Goal: Task Accomplishment & Management: Complete application form

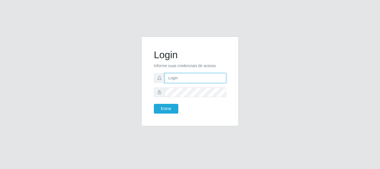
click at [181, 75] on input "text" at bounding box center [195, 78] width 61 height 10
type input "Ubiratan@confglacer"
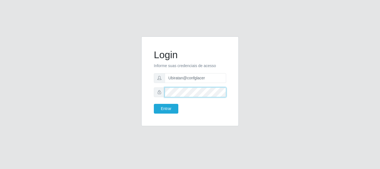
click at [154, 104] on button "Entrar" at bounding box center [166, 109] width 24 height 10
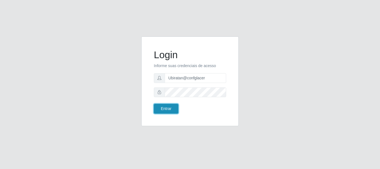
click at [176, 108] on button "Entrar" at bounding box center [166, 109] width 24 height 10
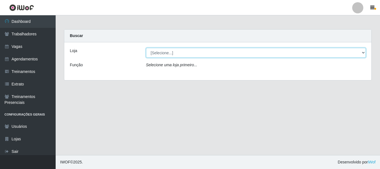
click at [359, 52] on select "[Selecione...] Glace Real Confeitaria" at bounding box center [256, 53] width 220 height 10
select select "445"
click at [146, 48] on select "[Selecione...] Glace Real Confeitaria" at bounding box center [256, 53] width 220 height 10
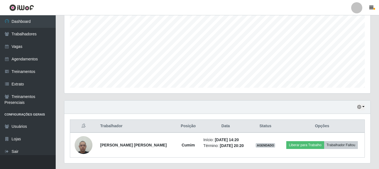
scroll to position [126, 0]
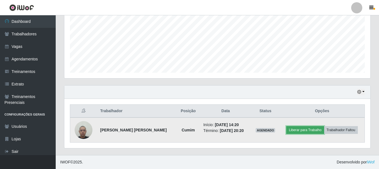
click at [312, 128] on button "Liberar para Trabalho" at bounding box center [305, 130] width 38 height 8
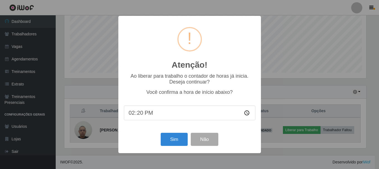
scroll to position [115, 303]
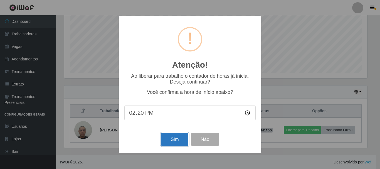
click at [179, 139] on button "Sim" at bounding box center [174, 139] width 27 height 13
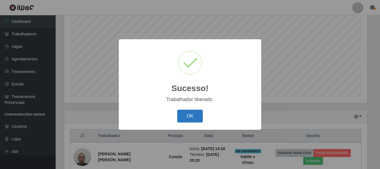
click at [185, 115] on button "OK" at bounding box center [190, 116] width 26 height 13
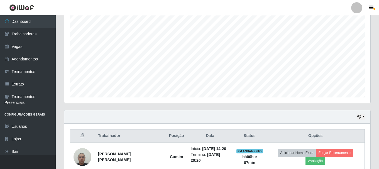
scroll to position [126, 0]
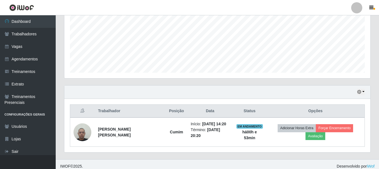
click at [365, 92] on div "Hoje 1 dia 3 dias 1 Semana Não encerrados" at bounding box center [217, 91] width 306 height 13
click at [363, 92] on button "button" at bounding box center [361, 92] width 8 height 6
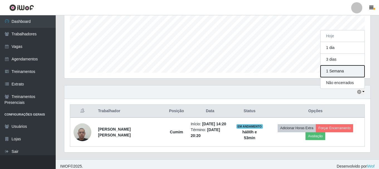
click at [342, 73] on button "1 Semana" at bounding box center [342, 71] width 44 height 12
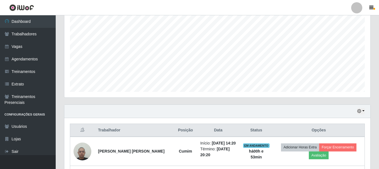
scroll to position [0, 0]
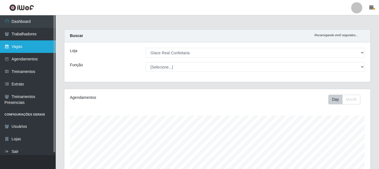
click at [23, 45] on link "Vagas" at bounding box center [28, 46] width 56 height 13
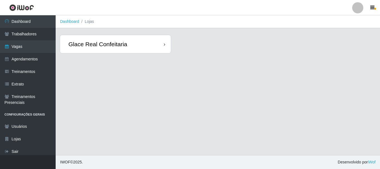
click at [136, 46] on div "Glace Real Confeitaria" at bounding box center [115, 44] width 111 height 18
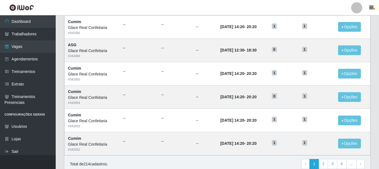
scroll to position [303, 0]
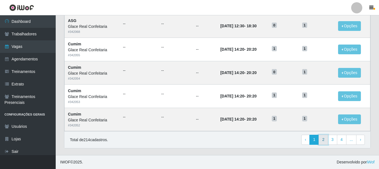
click at [321, 139] on link "2" at bounding box center [322, 140] width 9 height 10
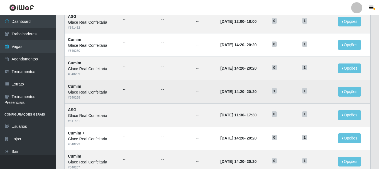
scroll to position [303, 0]
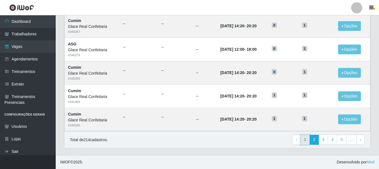
click at [305, 137] on link "1" at bounding box center [304, 140] width 9 height 10
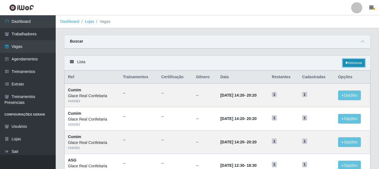
click at [357, 64] on link "Adicionar" at bounding box center [354, 63] width 22 height 8
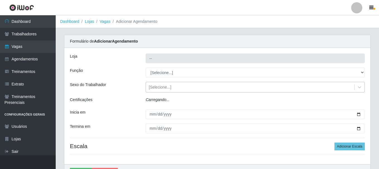
type input "Glace Real Confeitaria"
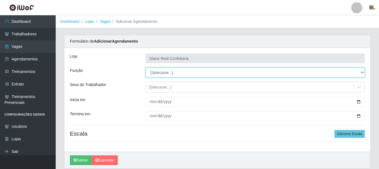
click at [171, 72] on select "[Selecione...] ASG ASG + ASG ++ Auxiliar de Cozinha Auxiliar de Cozinha + Auxil…" at bounding box center [255, 73] width 219 height 10
select select "91"
click at [146, 68] on select "[Selecione...] ASG ASG + ASG ++ Auxiliar de Cozinha Auxiliar de Cozinha + Auxil…" at bounding box center [255, 73] width 219 height 10
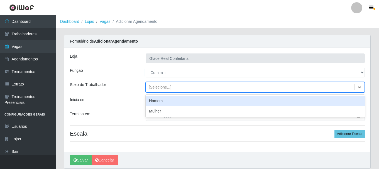
click at [168, 87] on div "[Selecione...]" at bounding box center [160, 87] width 23 height 6
click at [172, 91] on div "[Selecione...]" at bounding box center [250, 87] width 208 height 9
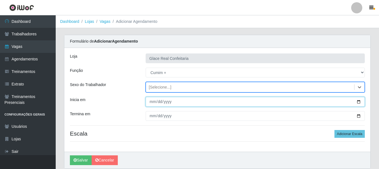
click at [166, 104] on input "Inicia em" at bounding box center [255, 102] width 219 height 10
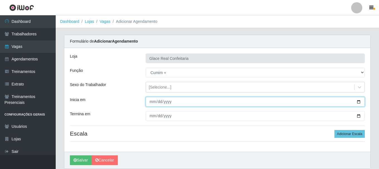
click at [356, 104] on input "Inicia em" at bounding box center [255, 102] width 219 height 10
click at [358, 102] on input "Inicia em" at bounding box center [255, 102] width 219 height 10
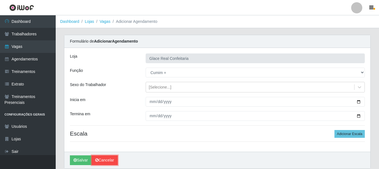
click at [103, 160] on link "Cancelar" at bounding box center [105, 160] width 26 height 10
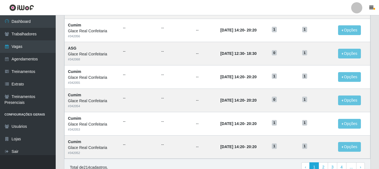
scroll to position [303, 0]
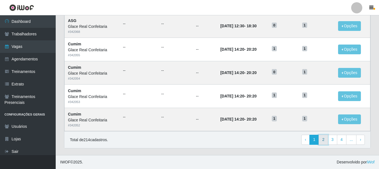
click at [320, 138] on link "2" at bounding box center [322, 140] width 9 height 10
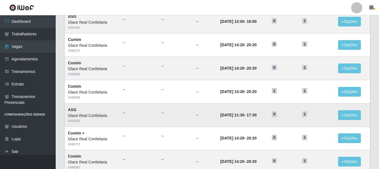
scroll to position [303, 0]
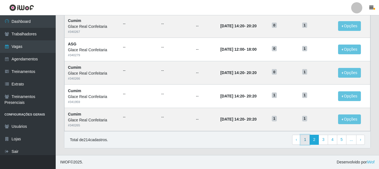
click at [303, 139] on link "1" at bounding box center [304, 140] width 9 height 10
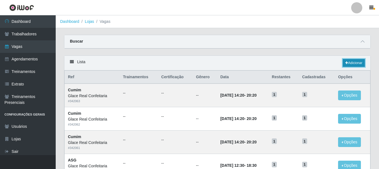
click at [353, 63] on link "Adicionar" at bounding box center [354, 63] width 22 height 8
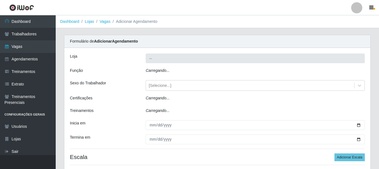
type input "Glace Real Confeitaria"
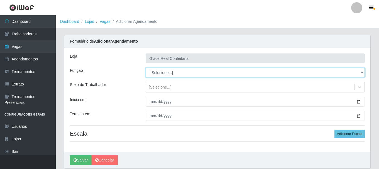
click at [181, 73] on select "[Selecione...] ASG ASG + ASG ++ Auxiliar de Cozinha Auxiliar de Cozinha + Auxil…" at bounding box center [255, 73] width 219 height 10
select select "91"
click at [146, 68] on select "[Selecione...] ASG ASG + ASG ++ Auxiliar de Cozinha Auxiliar de Cozinha + Auxil…" at bounding box center [255, 73] width 219 height 10
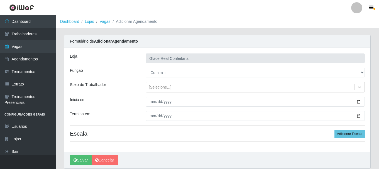
click at [176, 93] on div "[PERSON_NAME] Real Confeitaria Função [Selecione...] ASG ASG + ASG ++ Auxiliar …" at bounding box center [217, 100] width 306 height 104
click at [177, 88] on div "[Selecione...]" at bounding box center [250, 87] width 208 height 9
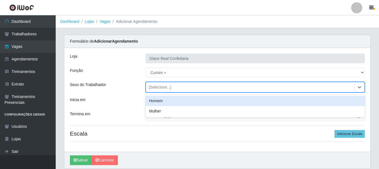
click at [197, 87] on div "[Selecione...]" at bounding box center [250, 87] width 208 height 9
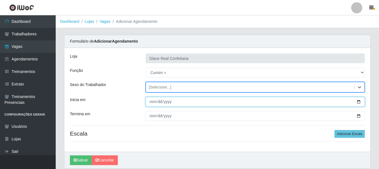
click at [357, 101] on input "Inicia em" at bounding box center [255, 102] width 219 height 10
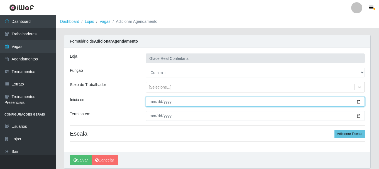
type input "[DATE]"
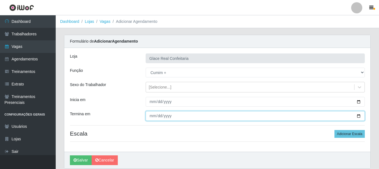
click at [356, 116] on input "Termina em" at bounding box center [255, 116] width 219 height 10
type input "[DATE]"
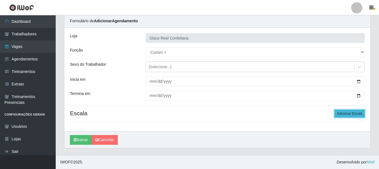
click at [349, 112] on button "Adicionar Escala" at bounding box center [349, 114] width 30 height 8
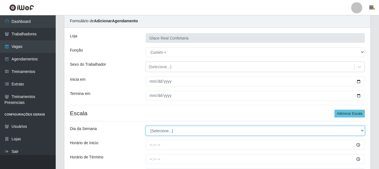
click at [181, 130] on select "[Selecione...] Segunda Terça Quarta Quinta Sexta Sábado Domingo" at bounding box center [255, 131] width 219 height 10
select select "6"
click at [146, 126] on select "[Selecione...] Segunda Terça Quarta Quinta Sexta Sábado Domingo" at bounding box center [255, 131] width 219 height 10
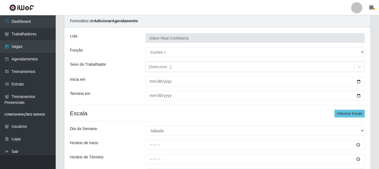
click at [142, 146] on div at bounding box center [254, 145] width 227 height 10
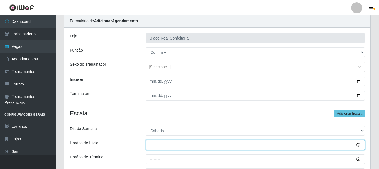
click at [151, 146] on input "Horário de Inicio" at bounding box center [255, 145] width 219 height 10
type input "14:40"
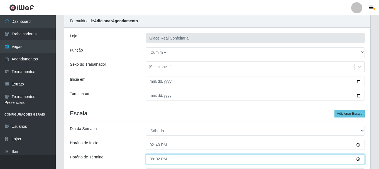
type input "20:20"
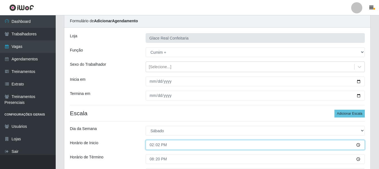
type input "14:20"
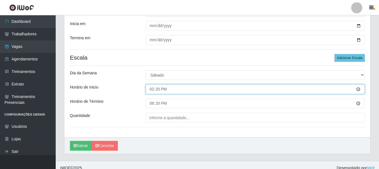
scroll to position [82, 0]
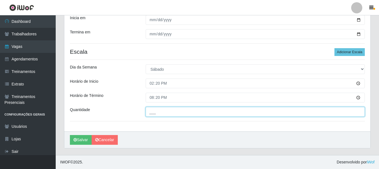
click at [169, 115] on input "___" at bounding box center [255, 112] width 219 height 10
type input "01_"
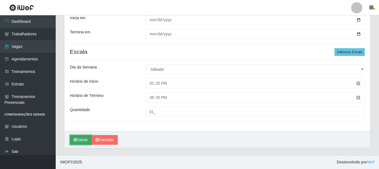
click at [78, 140] on button "Salvar" at bounding box center [81, 140] width 22 height 10
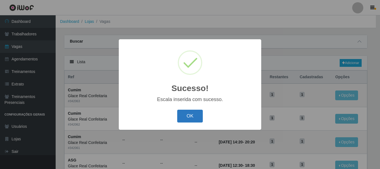
click at [183, 117] on button "OK" at bounding box center [190, 116] width 26 height 13
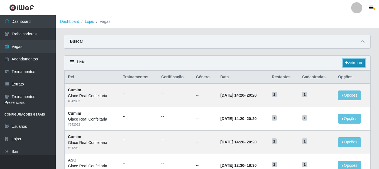
click at [354, 62] on link "Adicionar" at bounding box center [354, 63] width 22 height 8
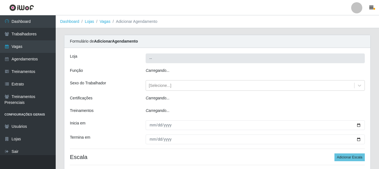
type input "Glace Real Confeitaria"
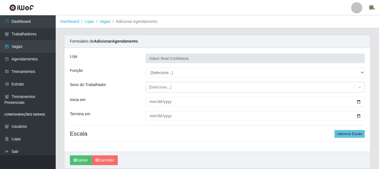
click at [178, 67] on div "[PERSON_NAME] Real Confeitaria Função [Selecione...] ASG ASG + ASG ++ Auxiliar …" at bounding box center [217, 100] width 306 height 104
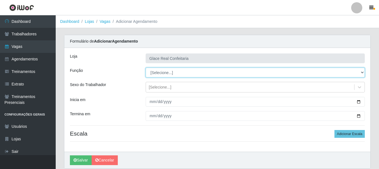
click at [174, 75] on select "[Selecione...] ASG ASG + ASG ++ Auxiliar de Cozinha Auxiliar de Cozinha + Auxil…" at bounding box center [255, 73] width 219 height 10
select select "91"
click at [146, 68] on select "[Selecione...] ASG ASG + ASG ++ Auxiliar de Cozinha Auxiliar de Cozinha + Auxil…" at bounding box center [255, 73] width 219 height 10
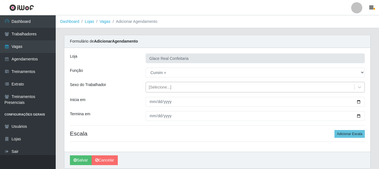
click at [167, 88] on div "[Selecione...]" at bounding box center [160, 87] width 23 height 6
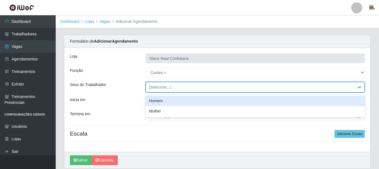
click at [167, 88] on div "[Selecione...]" at bounding box center [160, 87] width 23 height 6
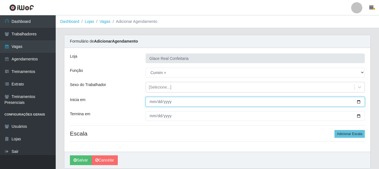
click at [358, 104] on input "Inicia em" at bounding box center [255, 102] width 219 height 10
type input "[DATE]"
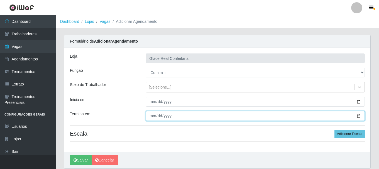
click at [362, 117] on input "Termina em" at bounding box center [255, 116] width 219 height 10
click at [359, 116] on input "Termina em" at bounding box center [255, 116] width 219 height 10
type input "[DATE]"
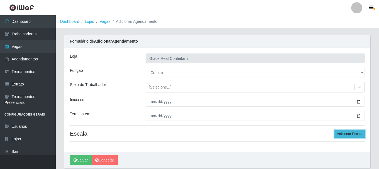
click at [346, 132] on button "Adicionar Escala" at bounding box center [349, 134] width 30 height 8
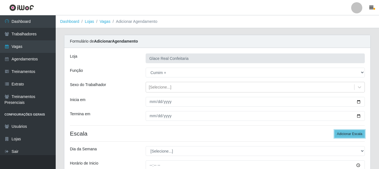
scroll to position [56, 0]
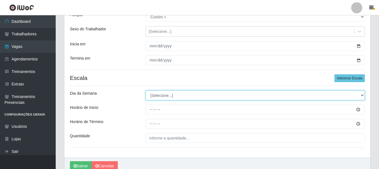
click at [169, 94] on select "[Selecione...] Segunda Terça Quarta Quinta Sexta Sábado Domingo" at bounding box center [255, 95] width 219 height 10
select select "6"
click at [146, 90] on select "[Selecione...] Segunda Terça Quarta Quinta Sexta Sábado Domingo" at bounding box center [255, 95] width 219 height 10
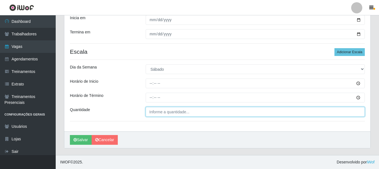
type input "___"
click at [150, 111] on input "___" at bounding box center [255, 112] width 219 height 10
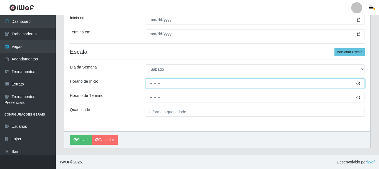
click at [148, 85] on input "Horário de Inicio" at bounding box center [255, 83] width 219 height 10
type input "14:20"
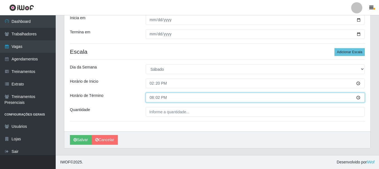
type input "20:20"
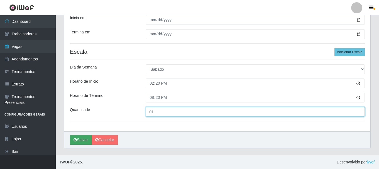
type input "01_"
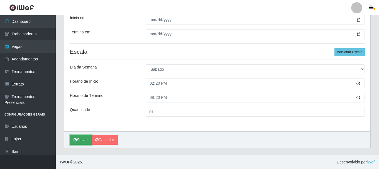
click at [83, 137] on button "Salvar" at bounding box center [81, 140] width 22 height 10
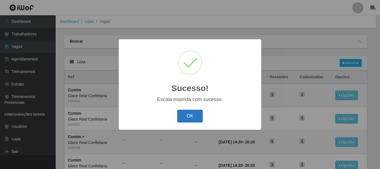
click at [194, 112] on button "OK" at bounding box center [190, 116] width 26 height 13
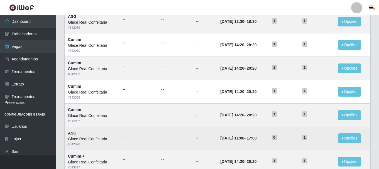
scroll to position [195, 0]
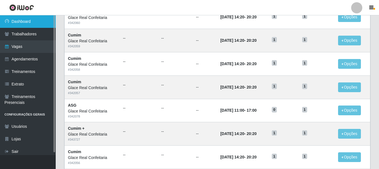
click at [22, 19] on link "Dashboard" at bounding box center [28, 21] width 56 height 13
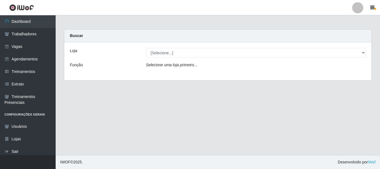
click at [193, 47] on div "Loja [Selecione...] Glace Real Confeitaria Função Selecione uma loja primeiro..." at bounding box center [217, 61] width 307 height 38
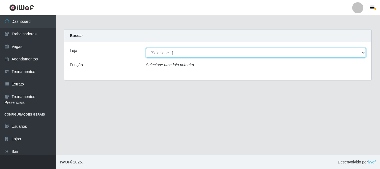
click at [191, 55] on select "[Selecione...] Glace Real Confeitaria" at bounding box center [256, 53] width 220 height 10
select select "445"
click at [146, 48] on select "[Selecione...] Glace Real Confeitaria" at bounding box center [256, 53] width 220 height 10
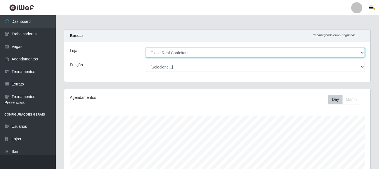
scroll to position [111, 0]
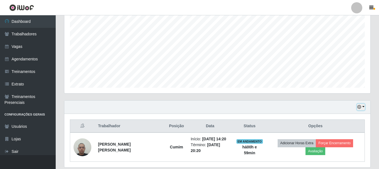
click at [364, 107] on button "button" at bounding box center [361, 107] width 8 height 6
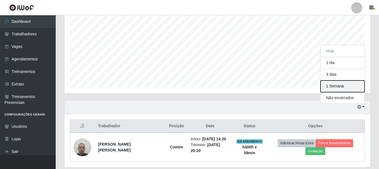
click at [337, 86] on button "1 Semana" at bounding box center [342, 86] width 44 height 12
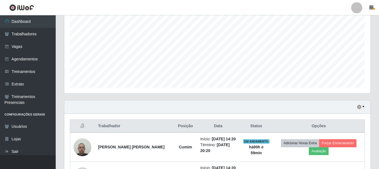
scroll to position [246, 0]
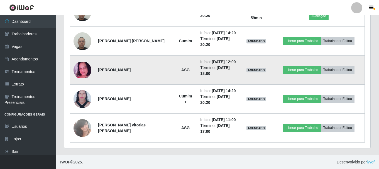
click at [80, 72] on img at bounding box center [82, 70] width 18 height 16
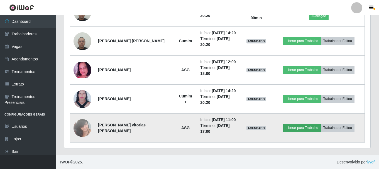
scroll to position [135, 0]
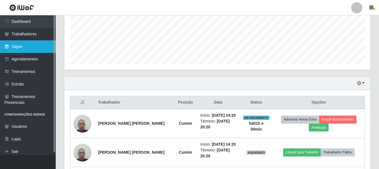
click at [21, 47] on link "Vagas" at bounding box center [28, 46] width 56 height 13
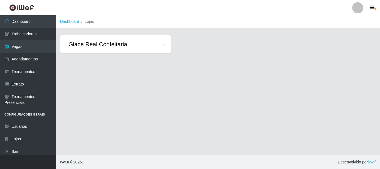
click at [144, 46] on div "Glace Real Confeitaria" at bounding box center [115, 44] width 111 height 18
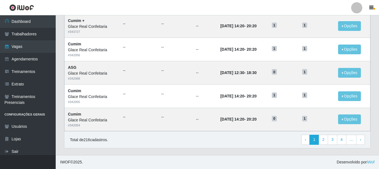
scroll to position [275, 0]
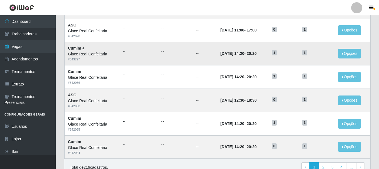
click at [173, 54] on ul "--" at bounding box center [175, 51] width 28 height 6
click at [348, 54] on button "Opções" at bounding box center [349, 54] width 23 height 10
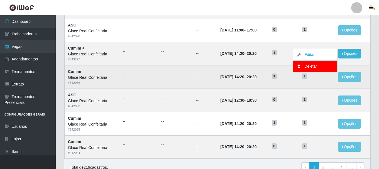
click at [137, 69] on td "--" at bounding box center [138, 76] width 38 height 23
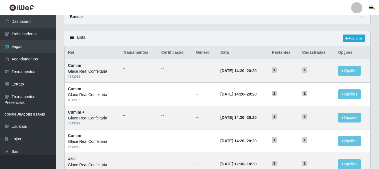
scroll to position [0, 0]
